Goal: Check status: Check status

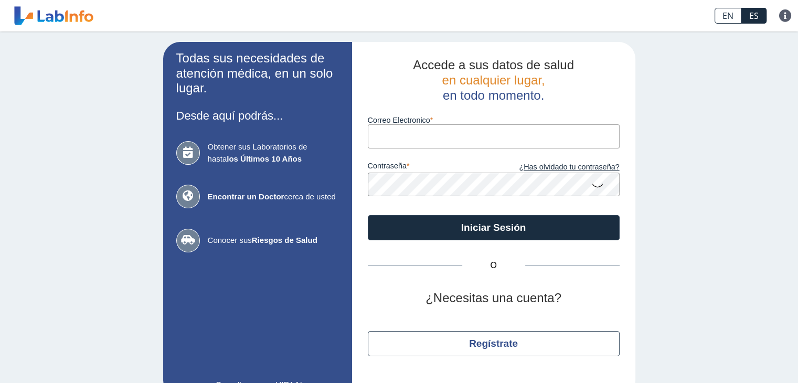
click at [447, 124] on input "Correo Electronico" at bounding box center [494, 136] width 252 height 24
click at [423, 148] on input "Correo Electronico" at bounding box center [494, 136] width 252 height 24
click at [397, 132] on input "Correo Electronico" at bounding box center [494, 136] width 252 height 24
click at [386, 132] on input "Correo Electronico" at bounding box center [494, 136] width 252 height 24
click at [374, 130] on input "Correo Electronico" at bounding box center [494, 136] width 252 height 24
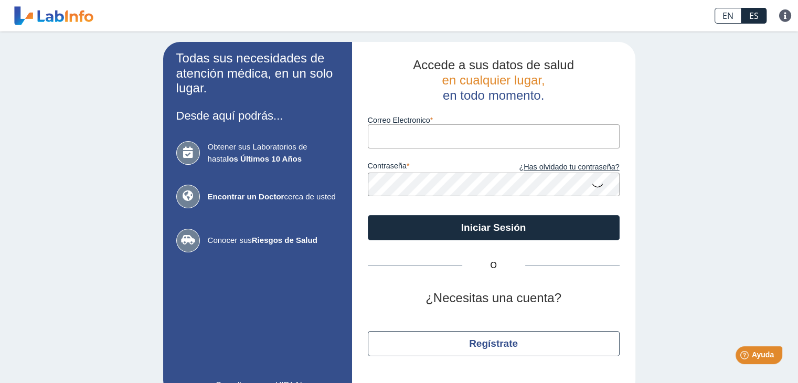
click at [381, 139] on input "Correo Electronico" at bounding box center [494, 136] width 252 height 24
type input "vazquezyanitsia@gmail.com"
click at [368, 215] on button "Iniciar Sesión" at bounding box center [494, 227] width 252 height 25
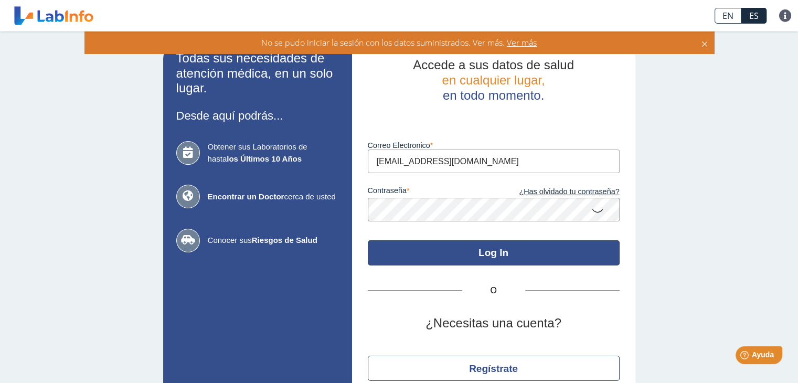
click at [518, 250] on button "Log In" at bounding box center [494, 252] width 252 height 25
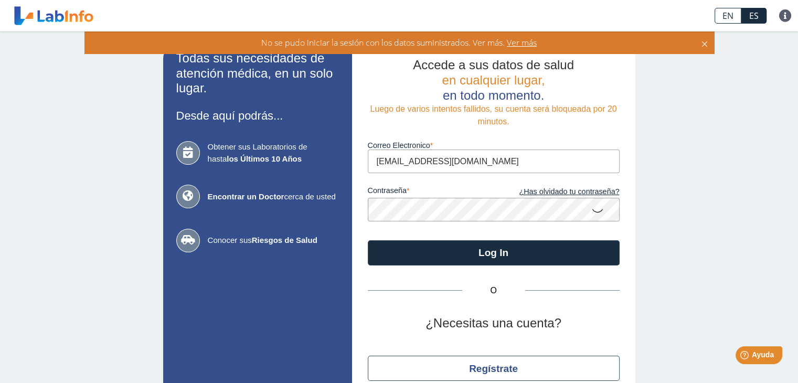
click at [496, 166] on input "vazquezyanitsia@gmail.com" at bounding box center [494, 162] width 252 height 24
click at [368, 240] on button "Log In" at bounding box center [494, 252] width 252 height 25
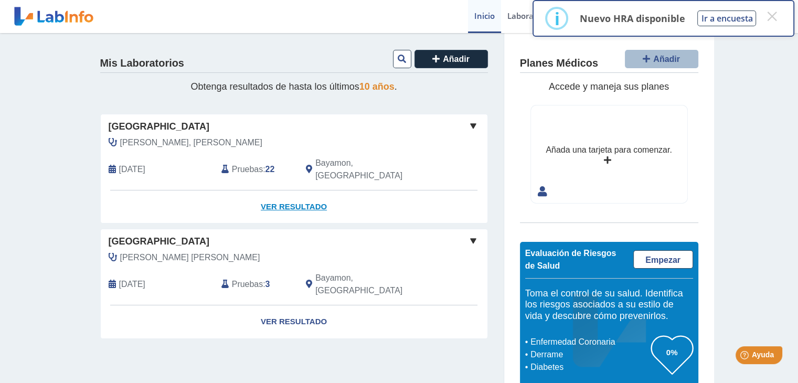
click at [275, 192] on link "Ver Resultado" at bounding box center [294, 207] width 387 height 33
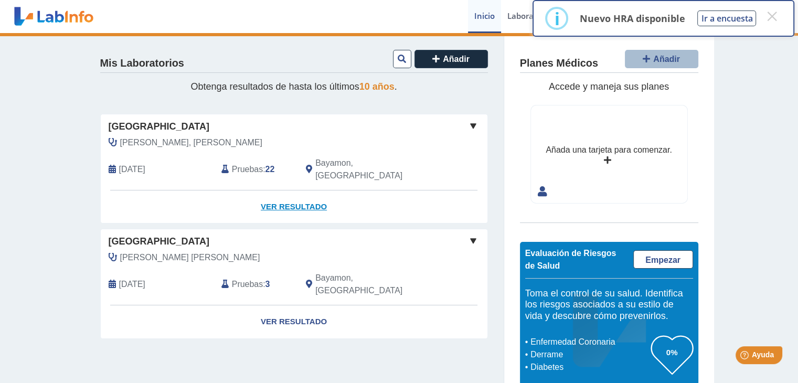
click at [275, 192] on link "Ver Resultado" at bounding box center [294, 207] width 387 height 33
click at [773, 18] on button "×" at bounding box center [772, 16] width 19 height 19
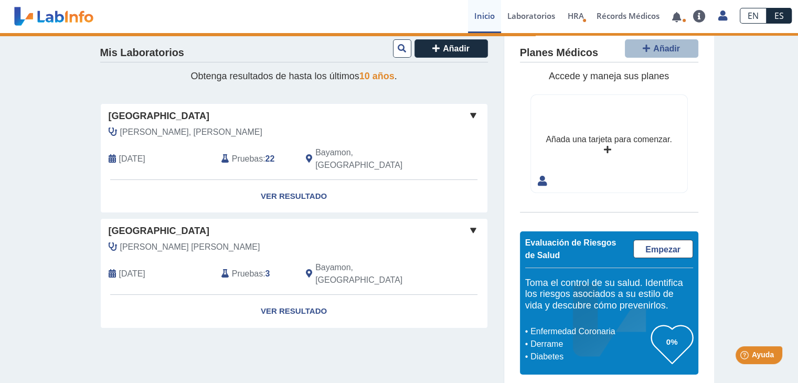
scroll to position [17, 0]
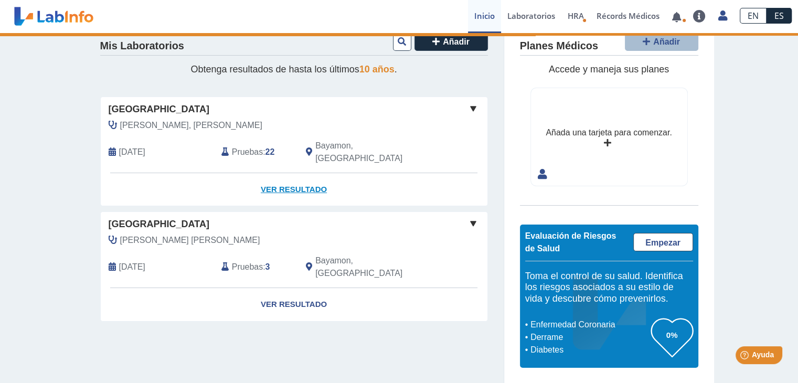
click at [292, 175] on link "Ver Resultado" at bounding box center [294, 189] width 387 height 33
click at [468, 110] on span at bounding box center [473, 108] width 13 height 13
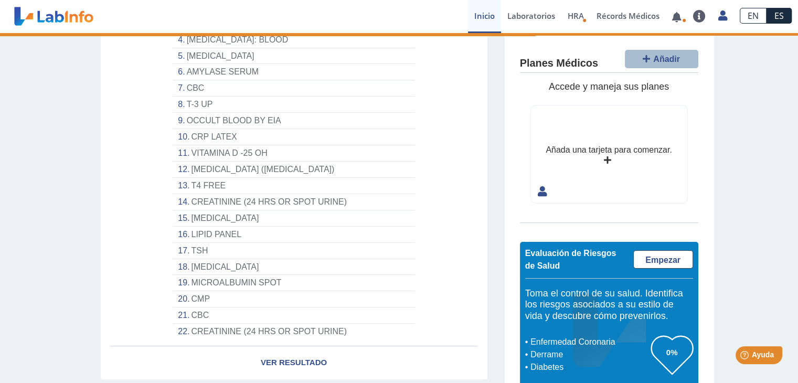
scroll to position [229, 0]
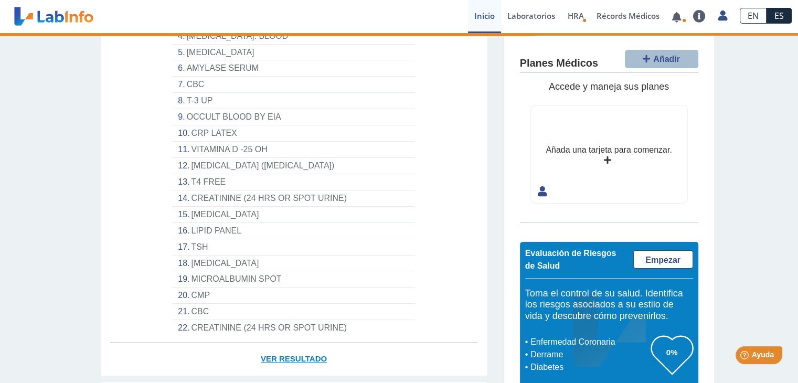
click at [298, 346] on link "Ver Resultado" at bounding box center [294, 359] width 387 height 33
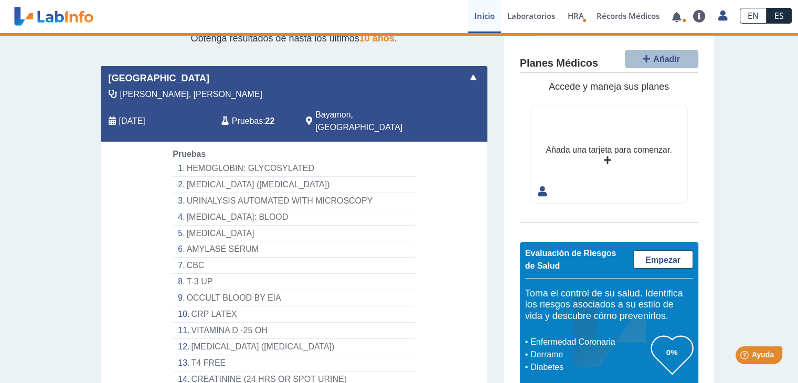
scroll to position [47, 0]
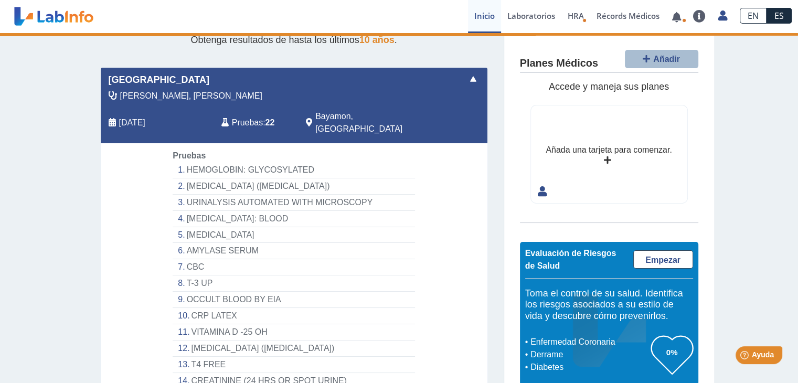
click at [201, 162] on li "HEMOGLOBIN: GLYCOSYLATED" at bounding box center [294, 170] width 242 height 16
click at [212, 178] on li "VITAMIN B12 (CYANOCOBALAMIN)" at bounding box center [294, 186] width 242 height 16
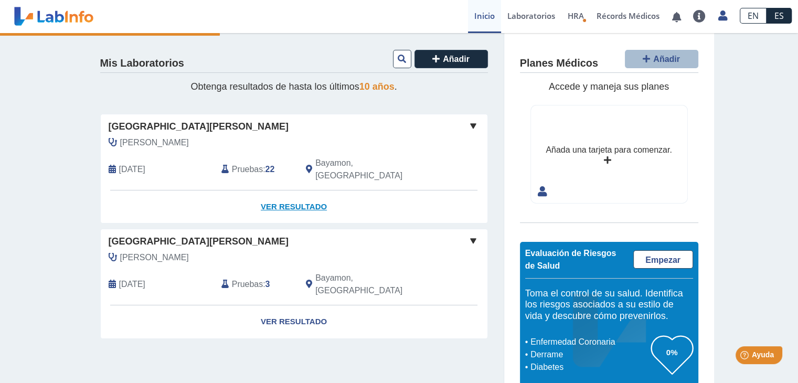
click at [291, 196] on link "Ver Resultado" at bounding box center [294, 207] width 387 height 33
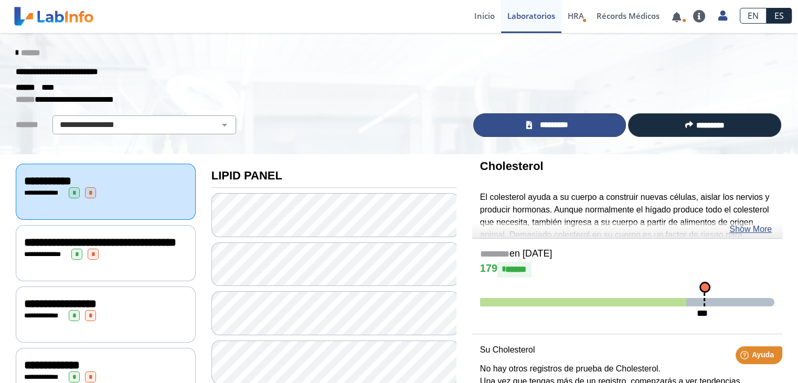
click at [526, 121] on icon at bounding box center [529, 125] width 6 height 8
